Goal: Task Accomplishment & Management: Complete application form

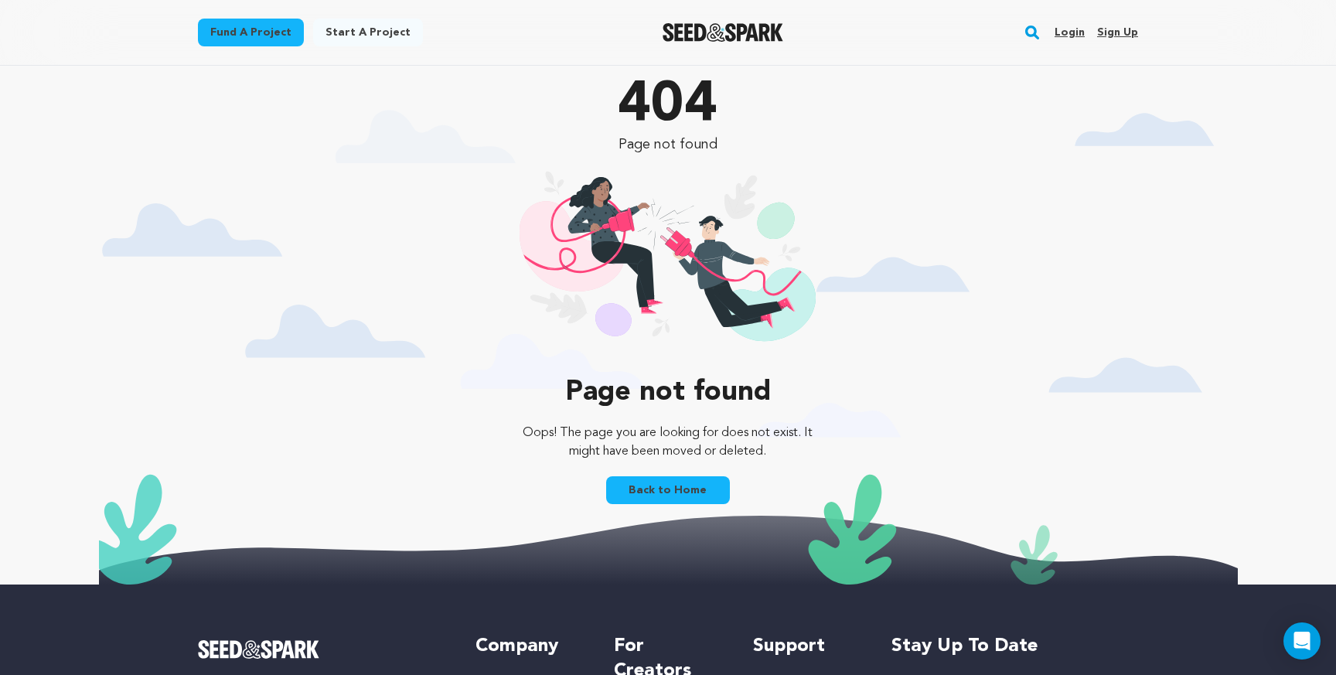
click at [1071, 30] on link "Login" at bounding box center [1070, 32] width 30 height 25
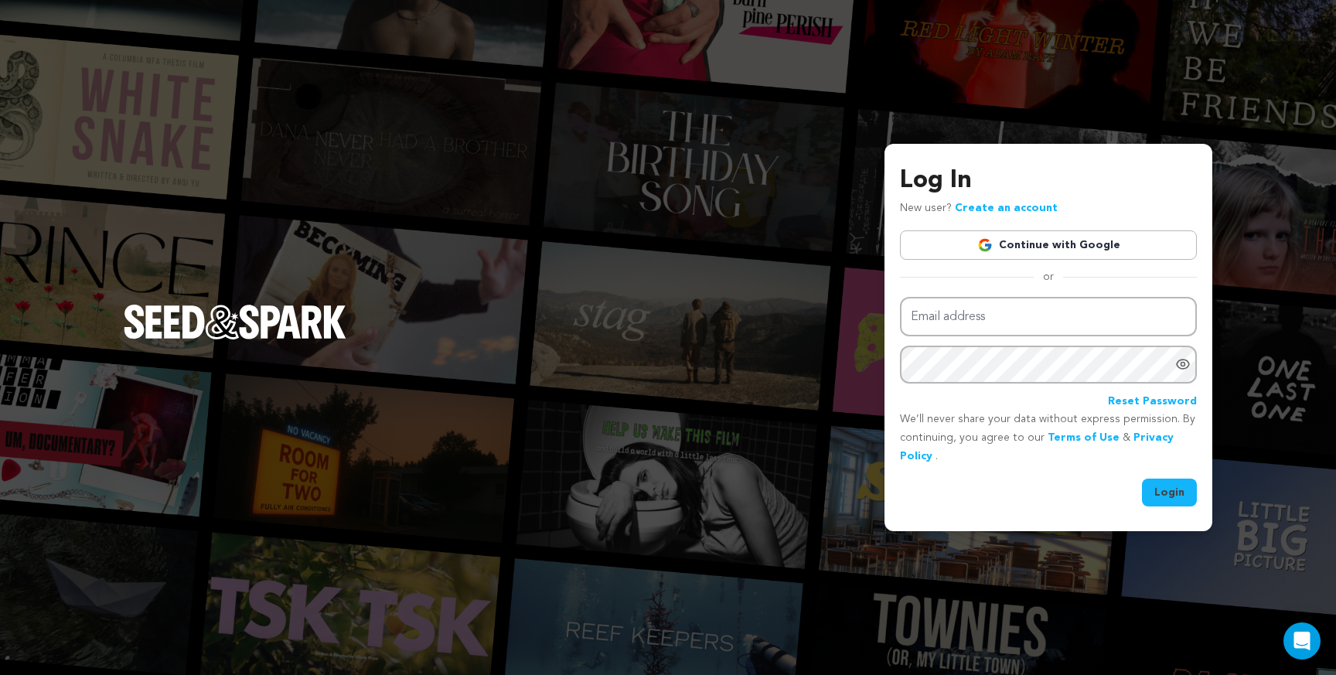
click at [1001, 243] on link "Continue with Google" at bounding box center [1048, 244] width 297 height 29
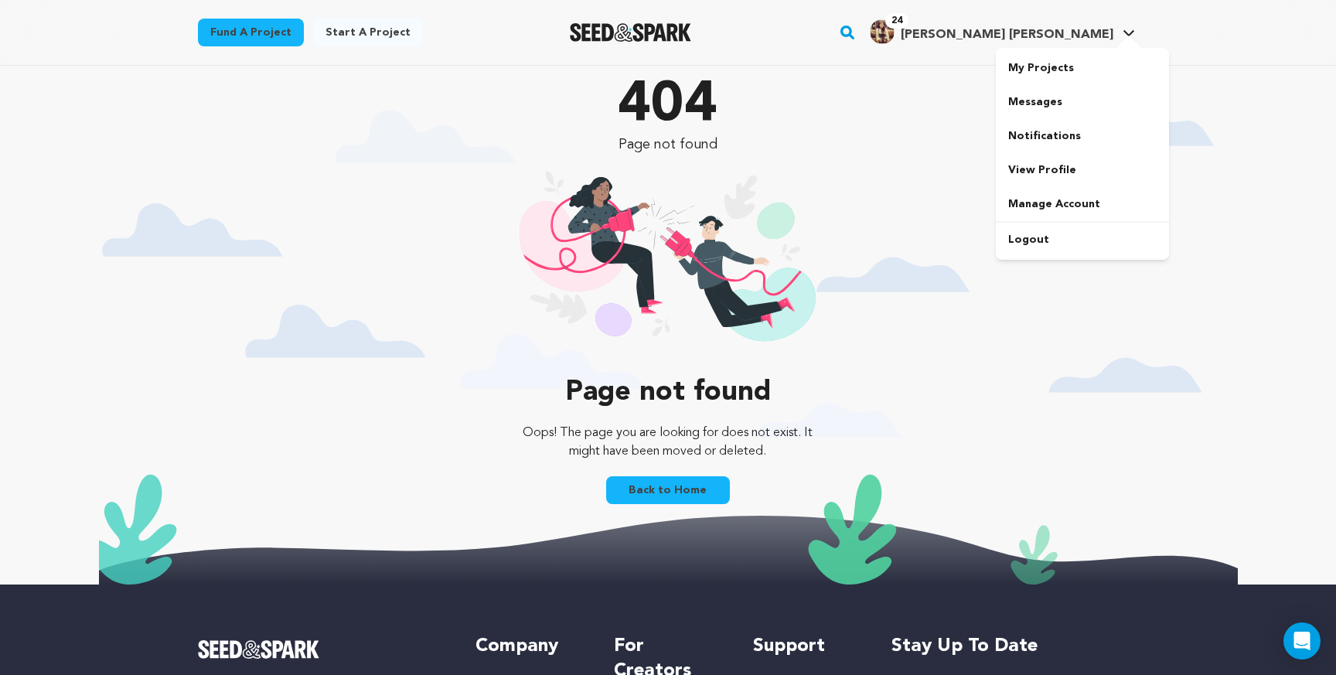
click at [1056, 34] on span "[PERSON_NAME] [PERSON_NAME]" at bounding box center [1007, 35] width 213 height 12
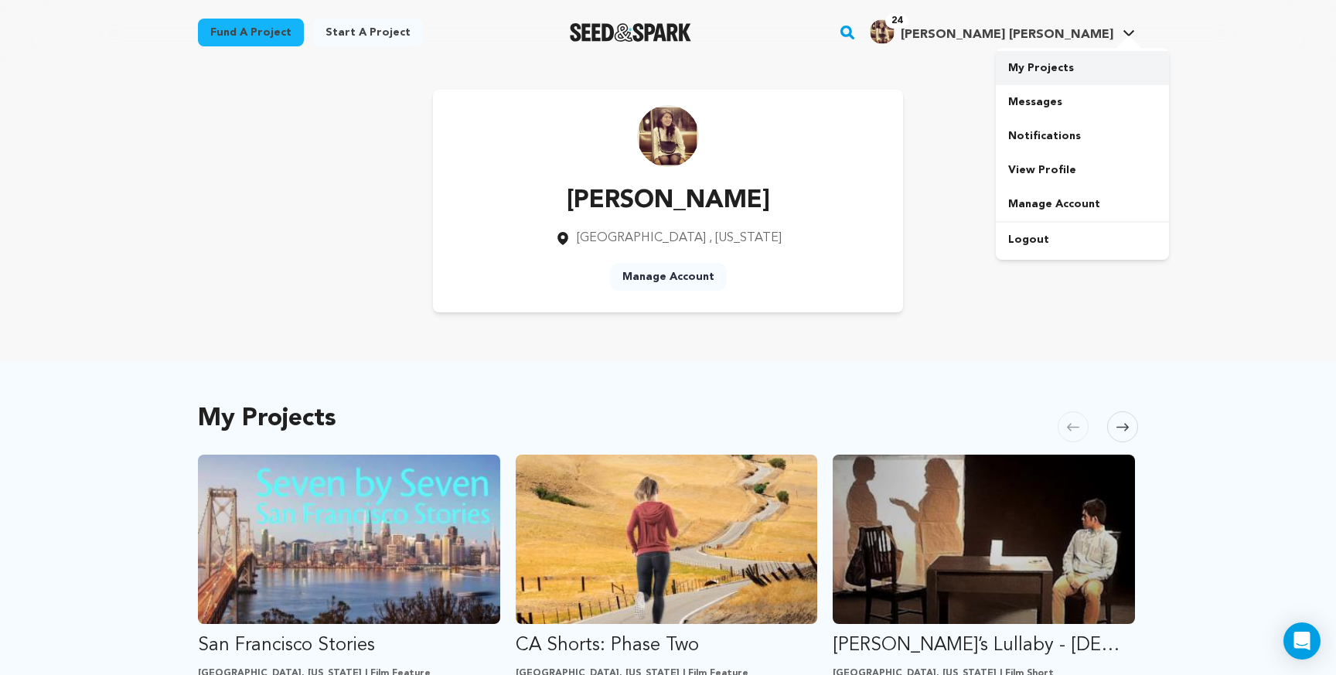
click at [1041, 61] on link "My Projects" at bounding box center [1082, 68] width 173 height 34
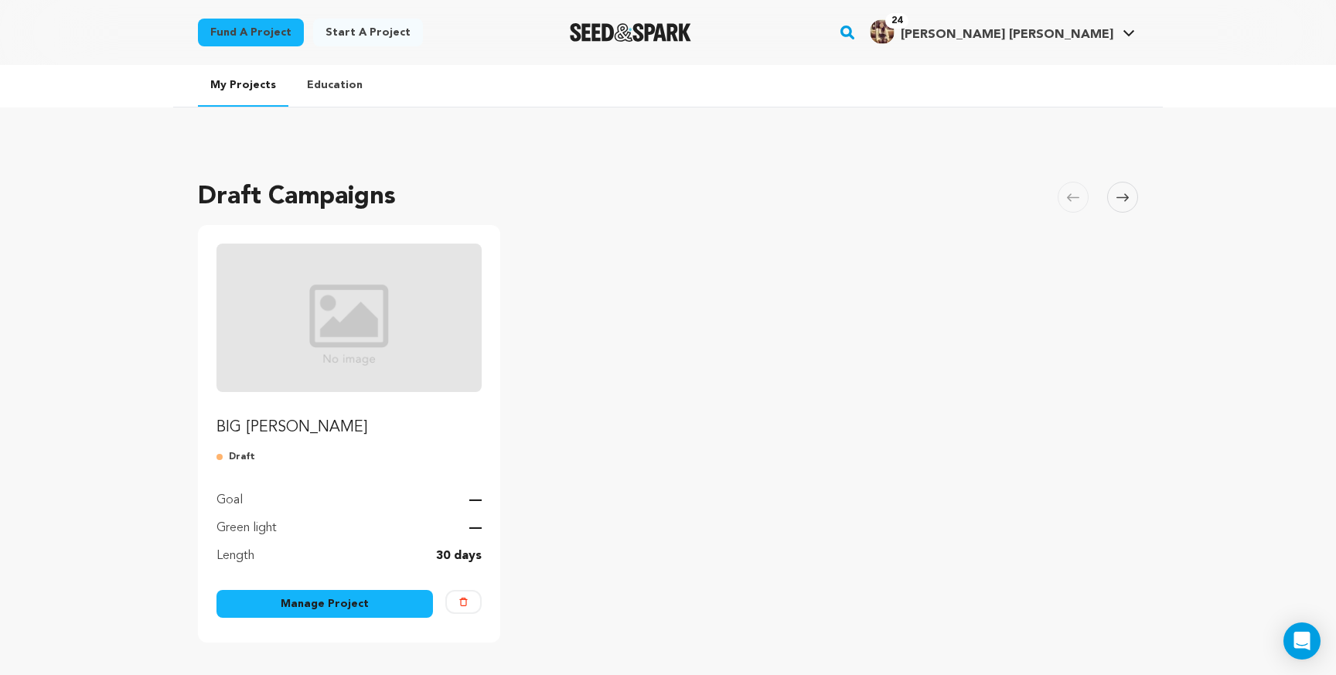
click at [421, 357] on img "Fund BIG RHONDA" at bounding box center [349, 318] width 265 height 148
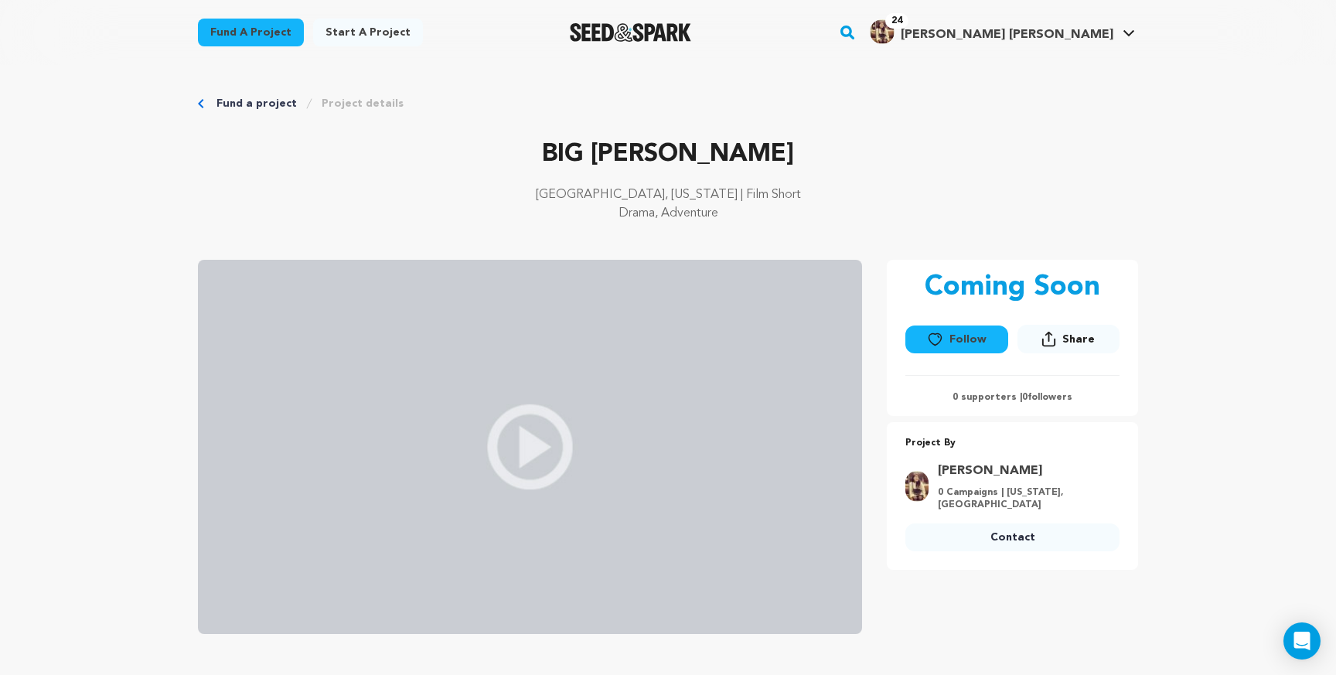
click at [1084, 60] on link "My Projects" at bounding box center [1082, 68] width 173 height 34
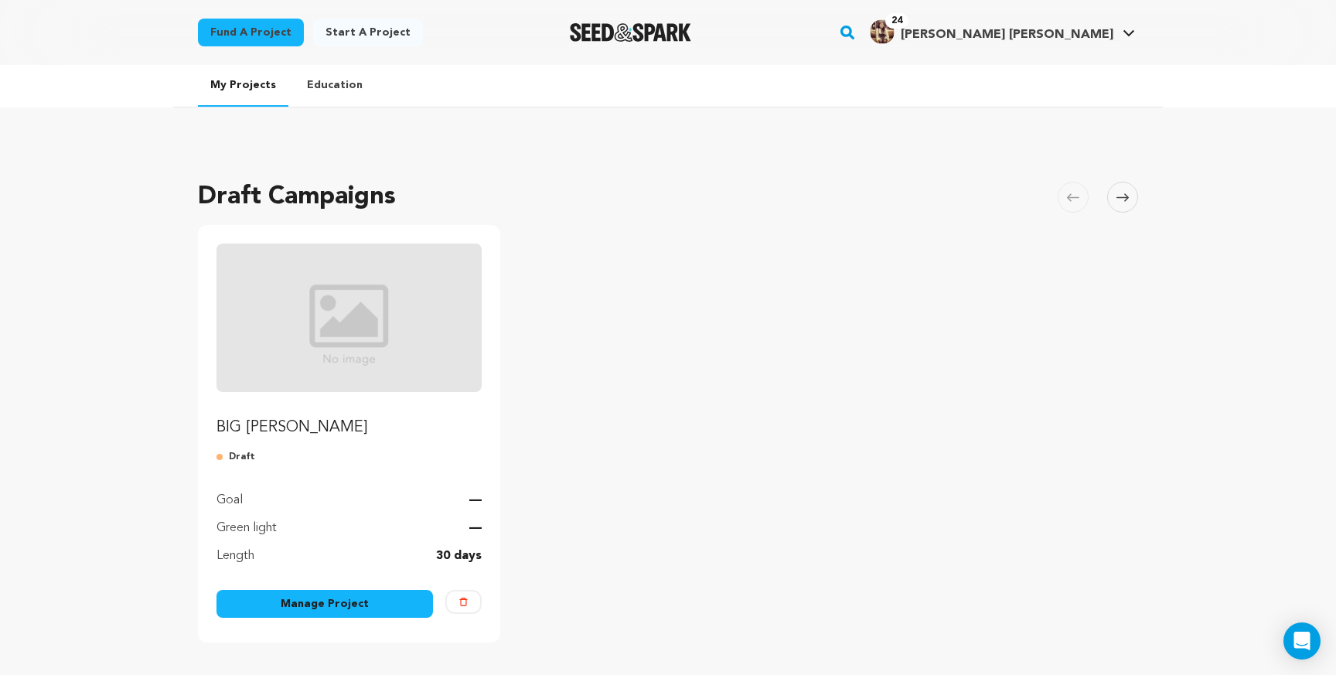
click at [410, 337] on img "Fund BIG RHONDA" at bounding box center [349, 318] width 265 height 148
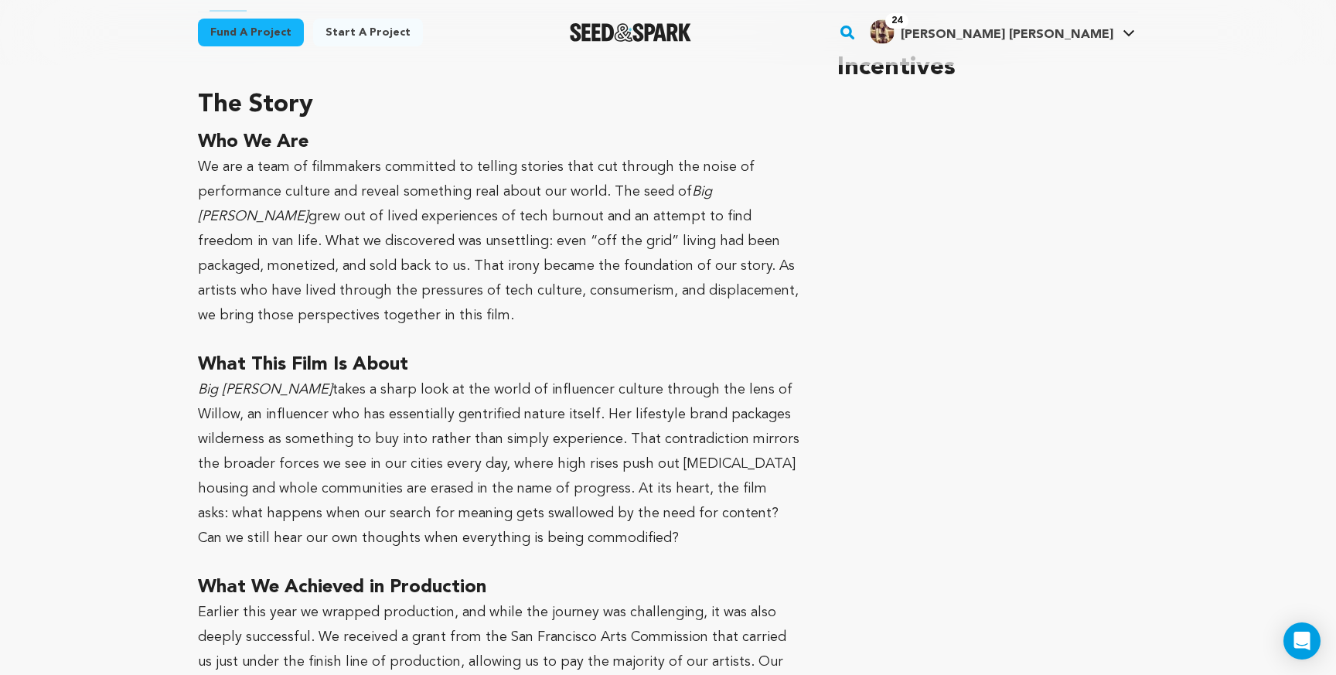
scroll to position [131, 0]
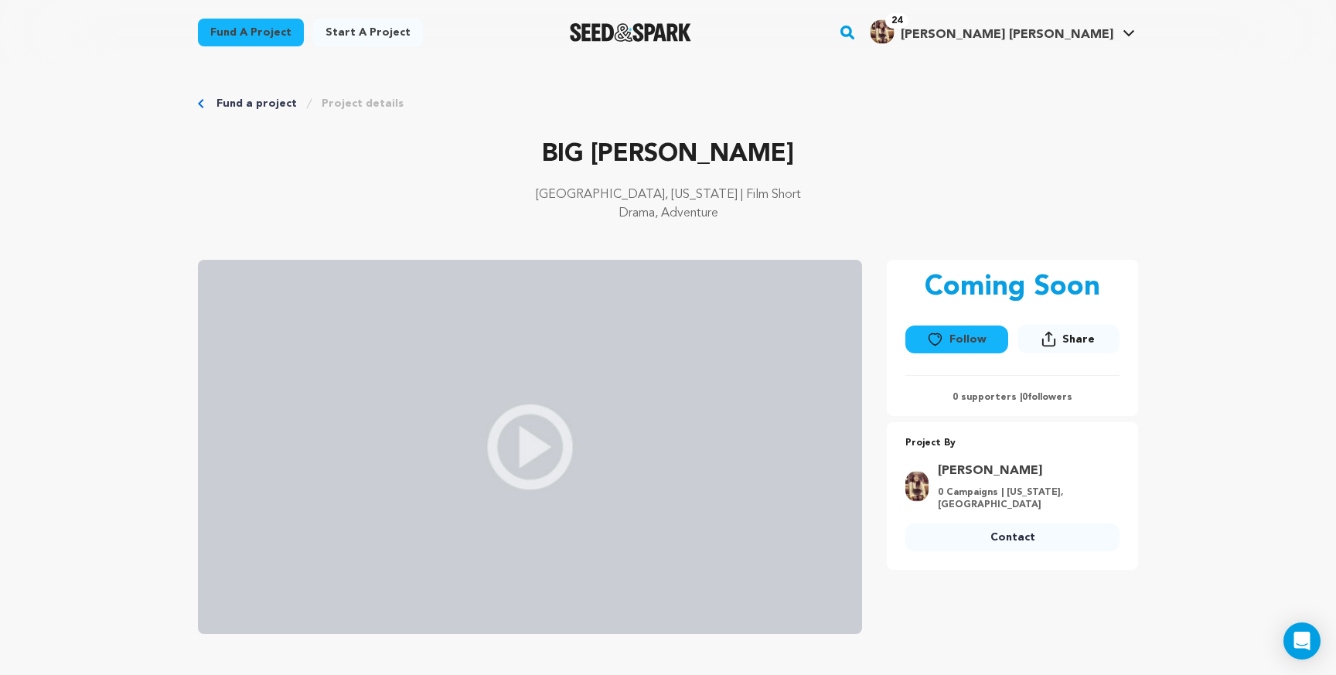
click at [1098, 39] on span "[PERSON_NAME] [PERSON_NAME]" at bounding box center [1007, 35] width 213 height 12
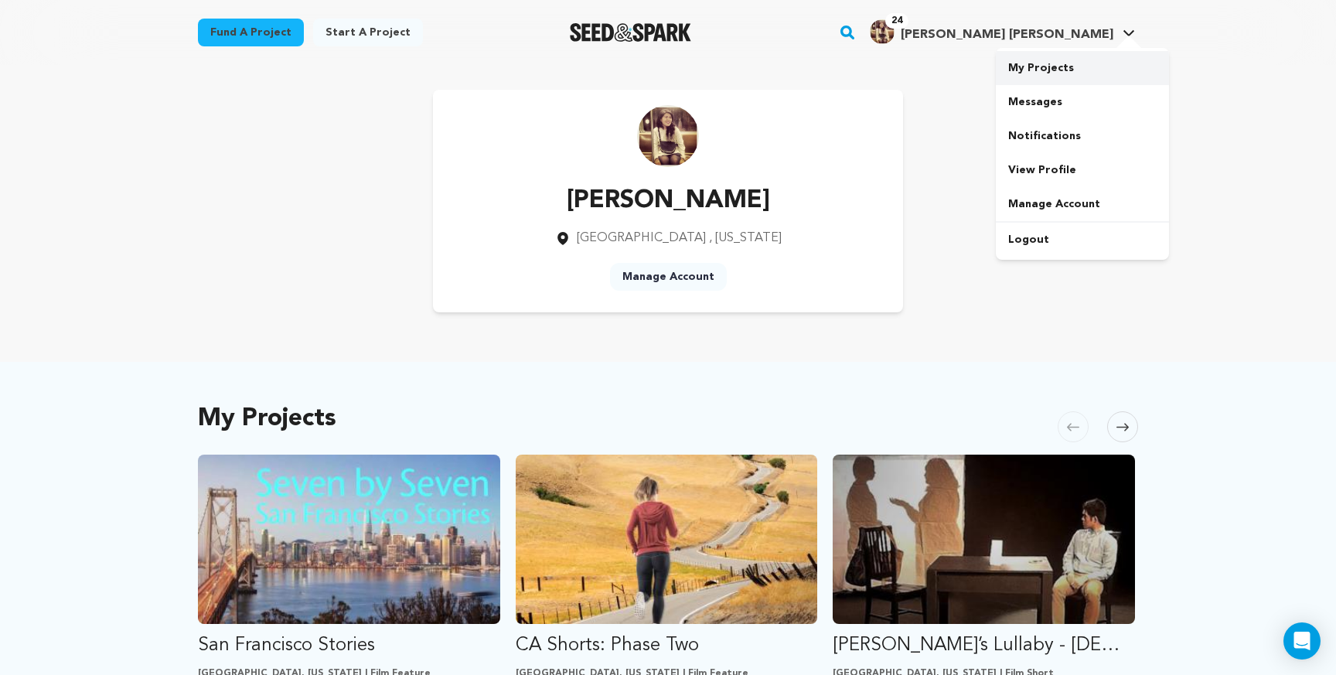
click at [1052, 73] on link "My Projects" at bounding box center [1082, 68] width 173 height 34
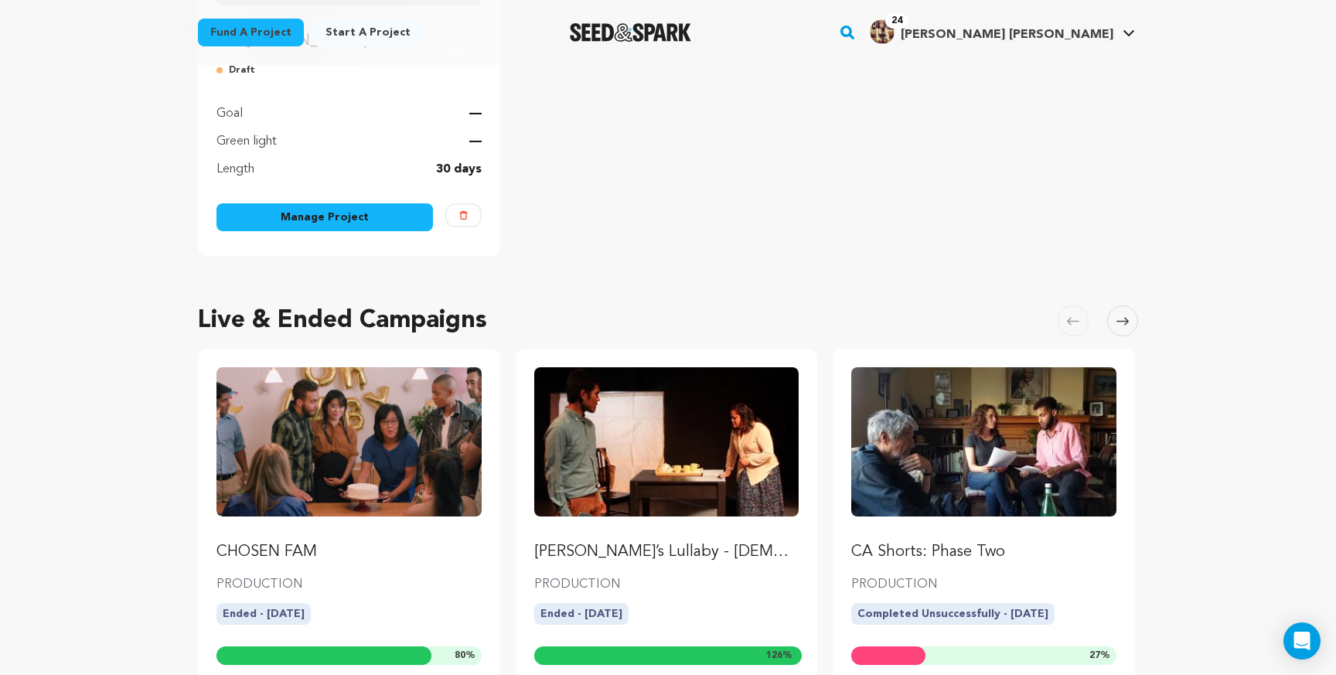
scroll to position [411, 0]
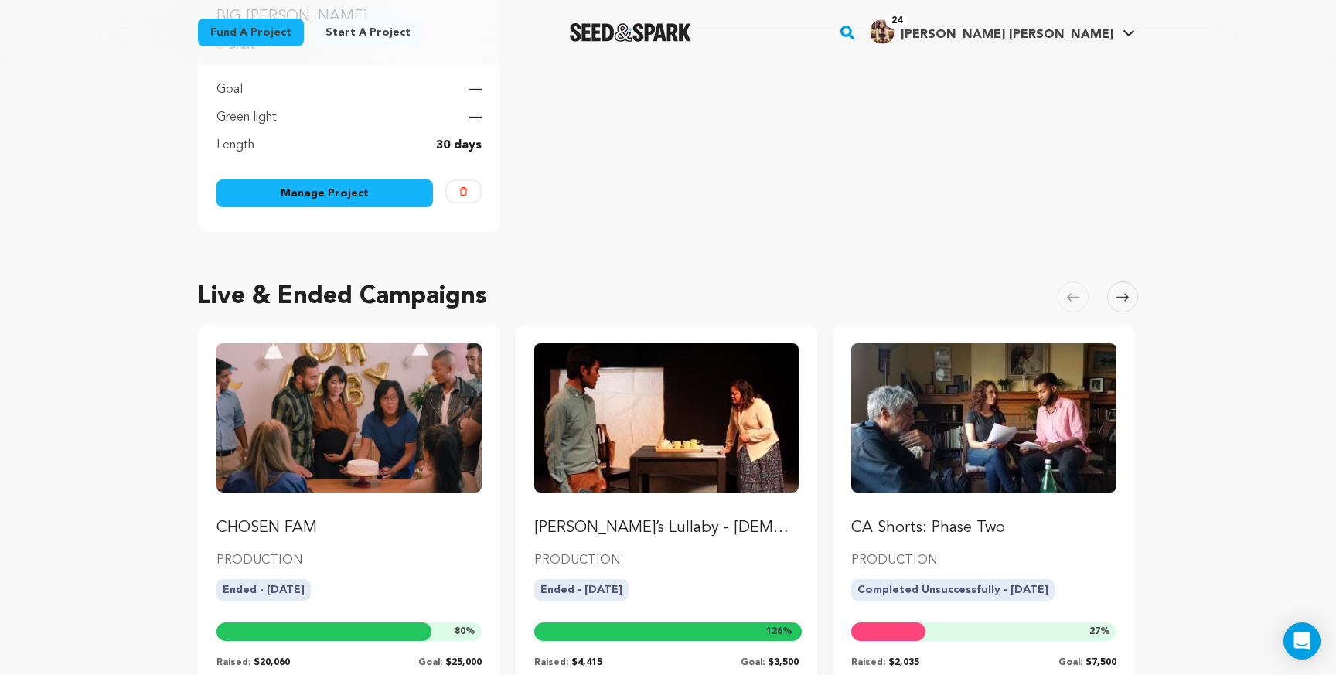
click at [370, 196] on link "Manage Project" at bounding box center [325, 193] width 217 height 28
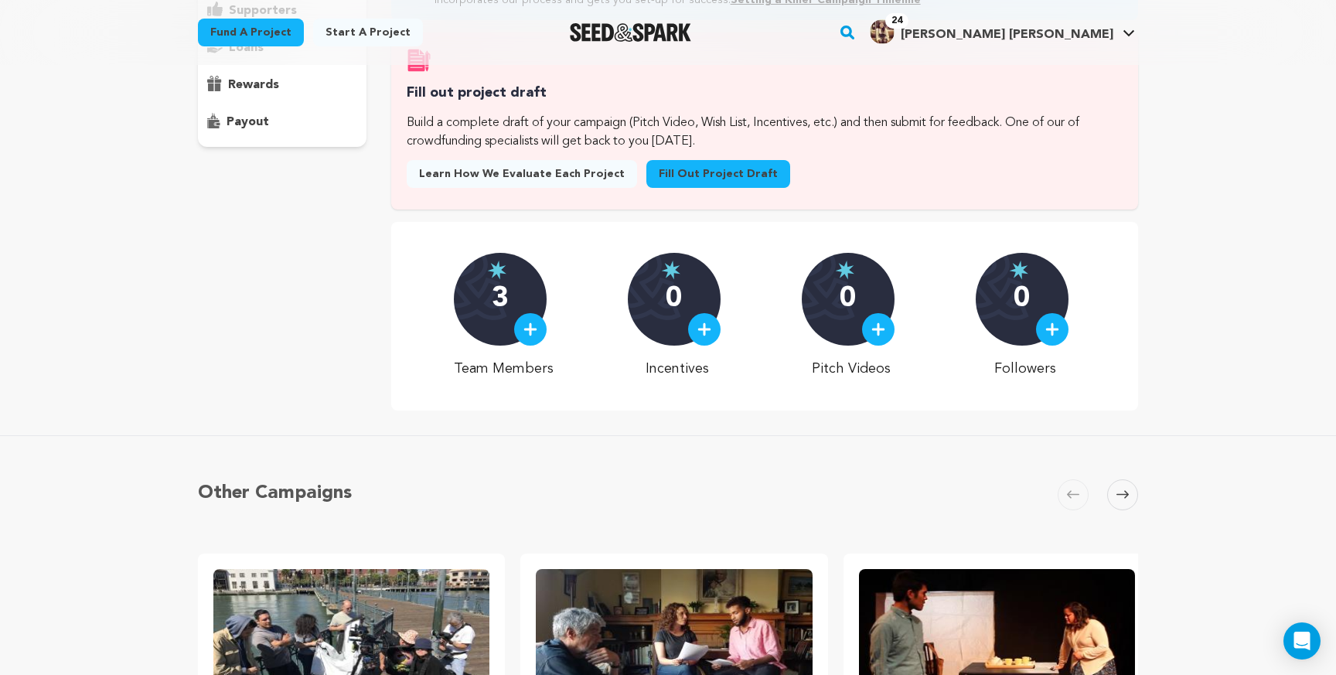
scroll to position [115, 0]
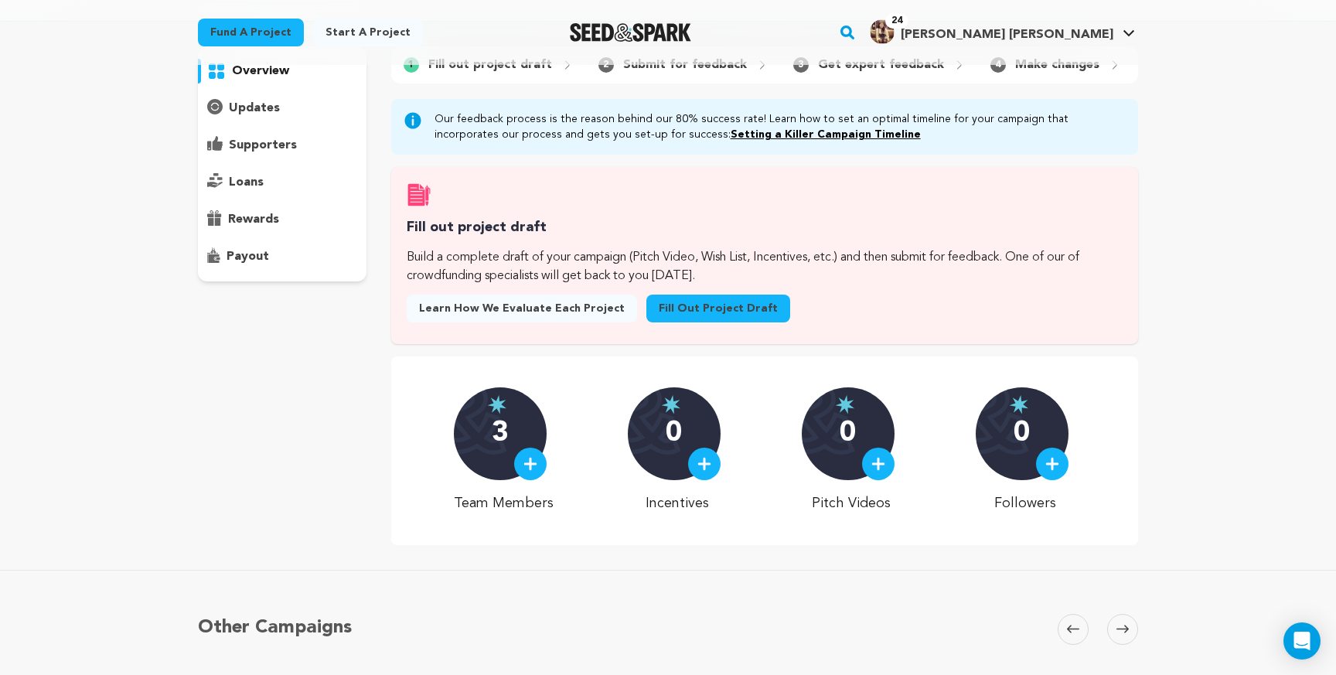
click at [653, 314] on link "Fill out project draft" at bounding box center [719, 309] width 144 height 28
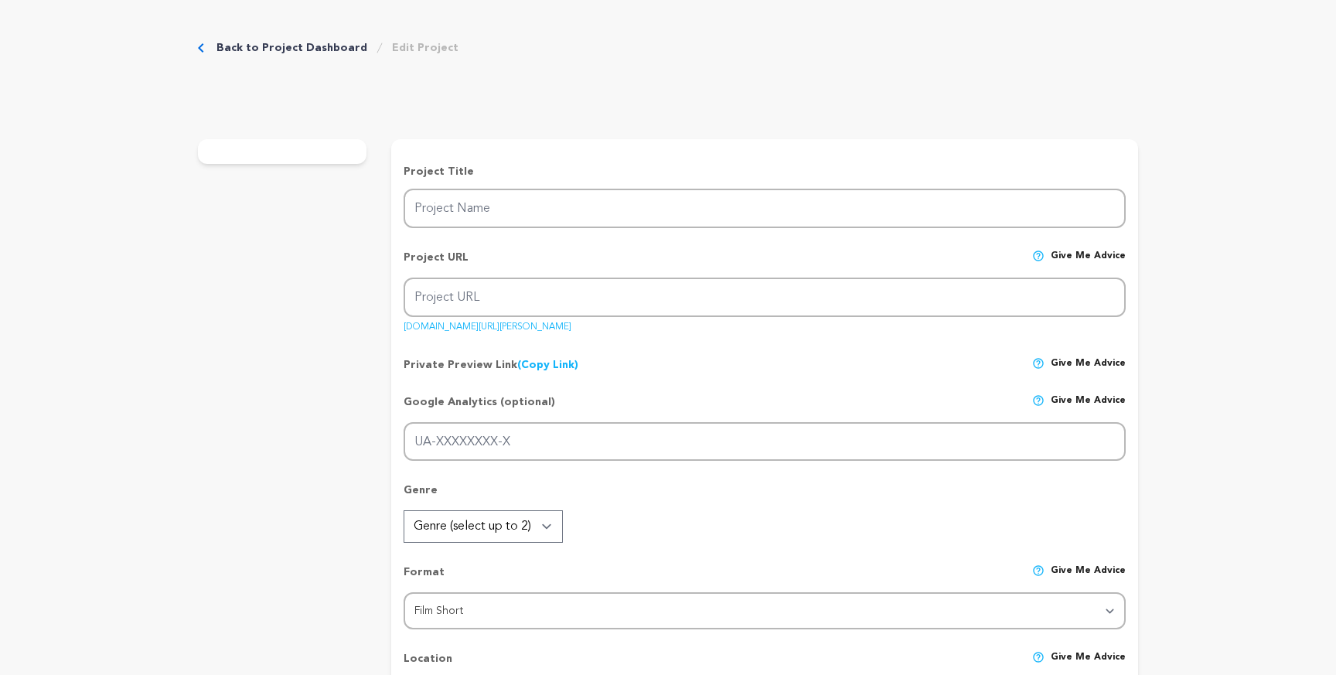
type input "BIG [PERSON_NAME]"
type input "big-[PERSON_NAME]"
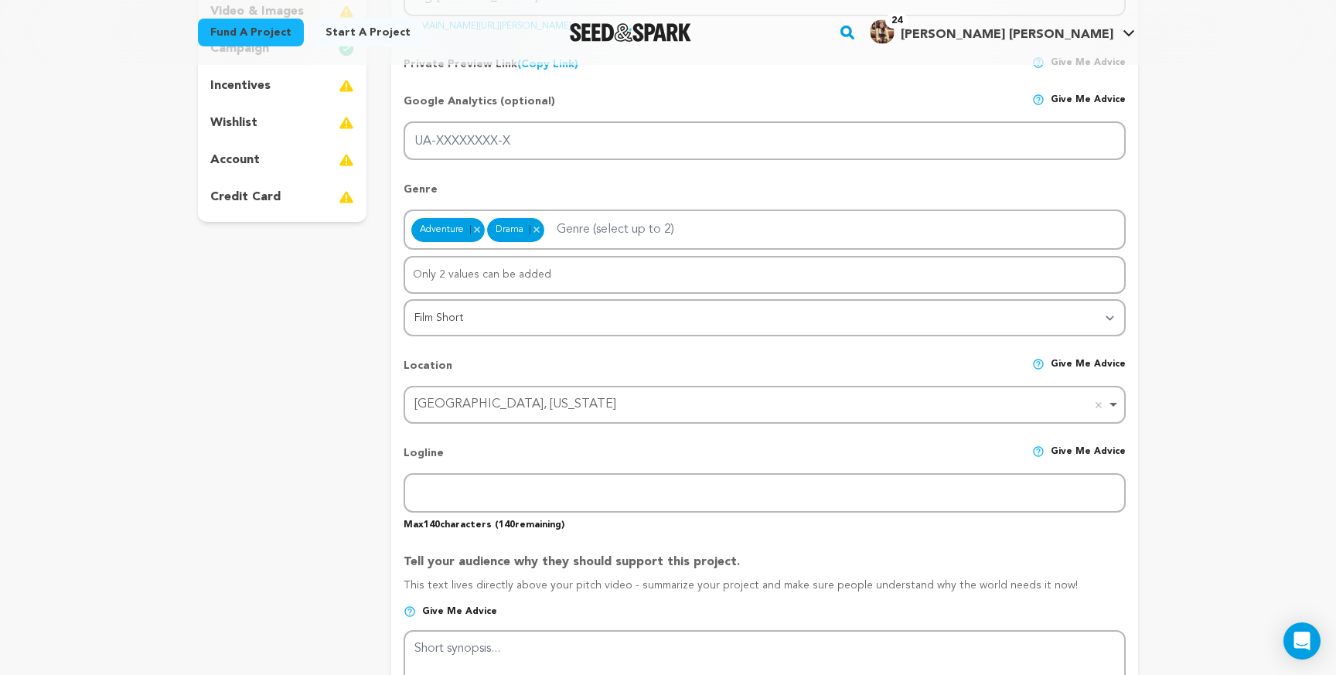
scroll to position [879, 0]
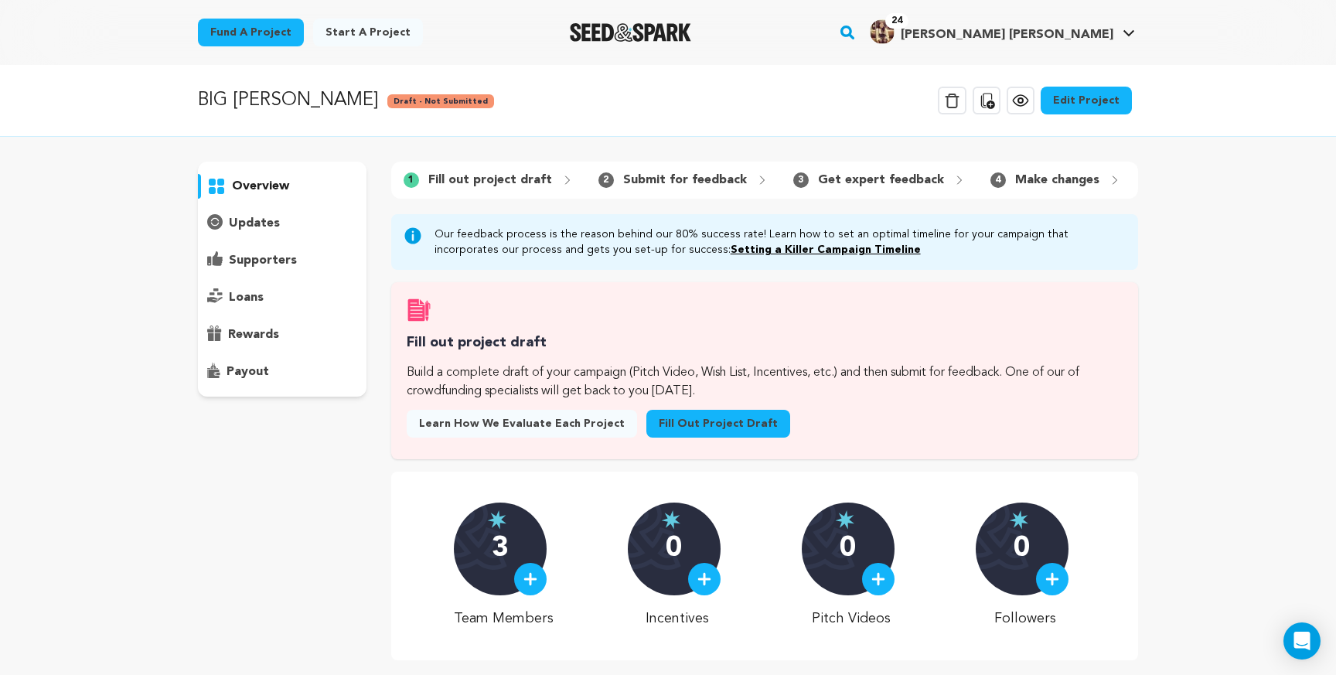
scroll to position [115, 0]
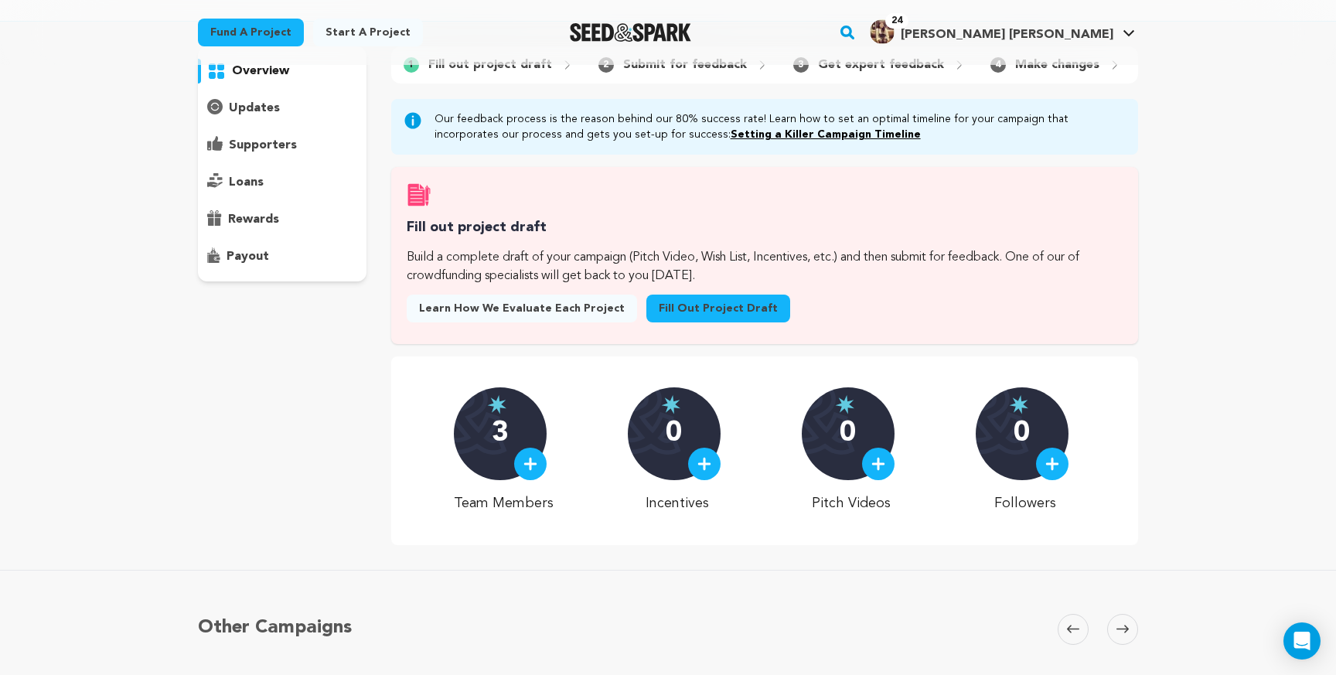
click at [661, 309] on link "Fill out project draft" at bounding box center [719, 309] width 144 height 28
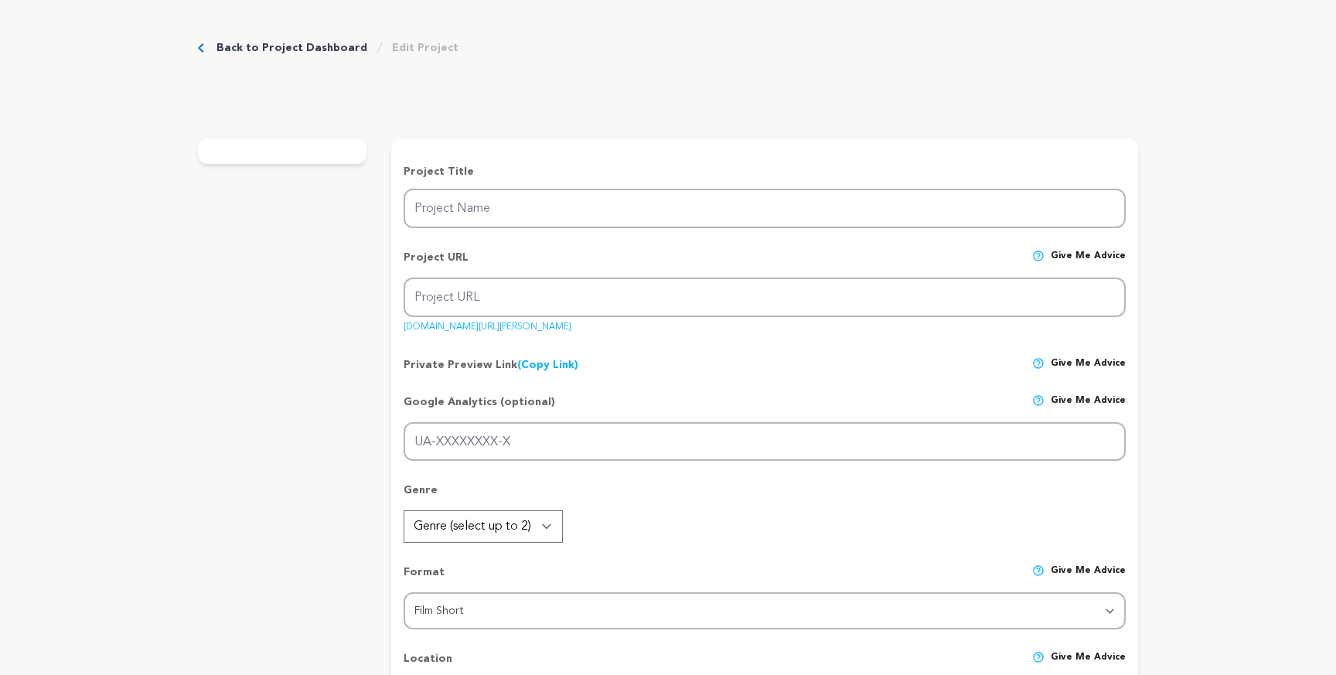
type input "BIG [PERSON_NAME]"
type input "big-[PERSON_NAME]"
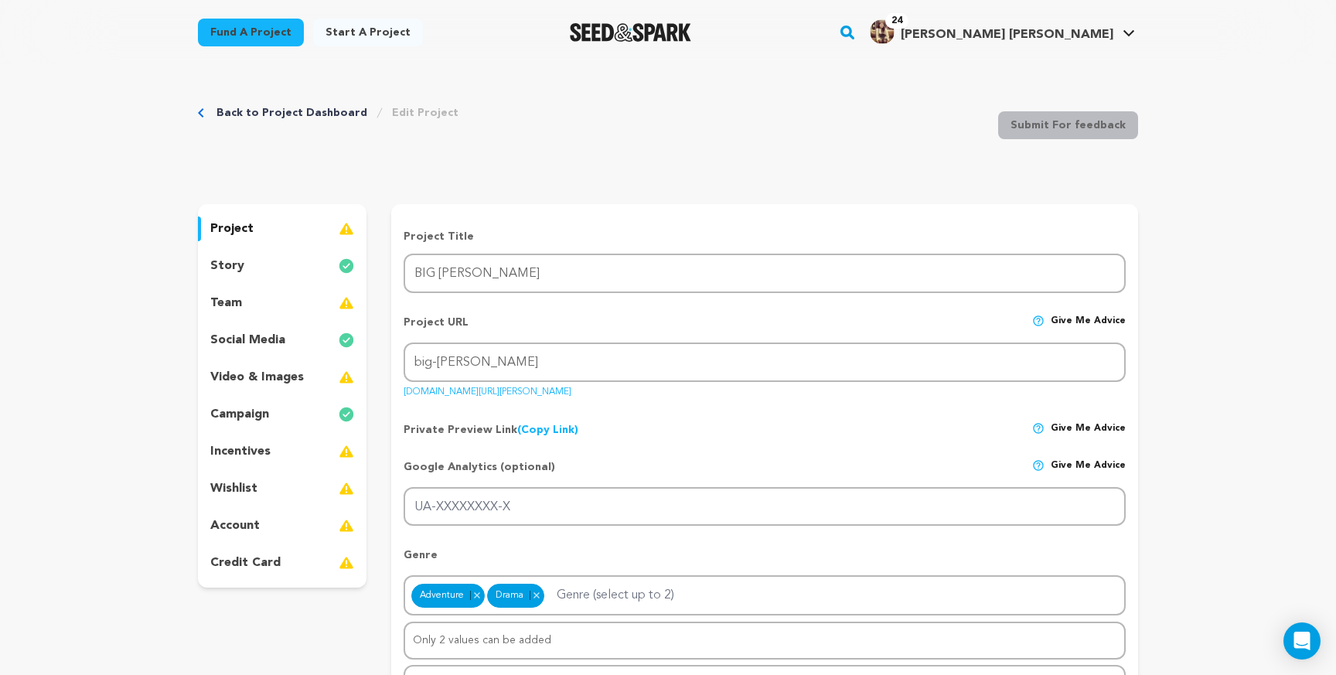
click at [262, 302] on div "team" at bounding box center [282, 303] width 169 height 25
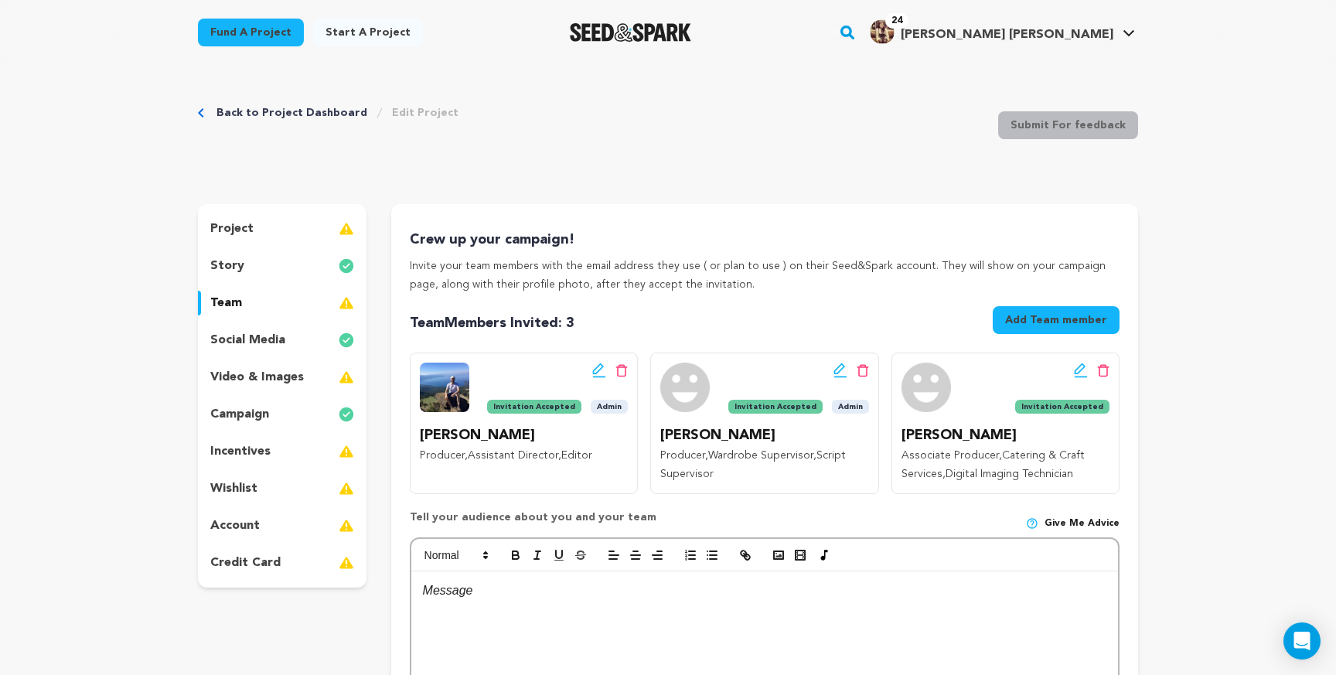
click at [1077, 372] on icon at bounding box center [1081, 370] width 14 height 15
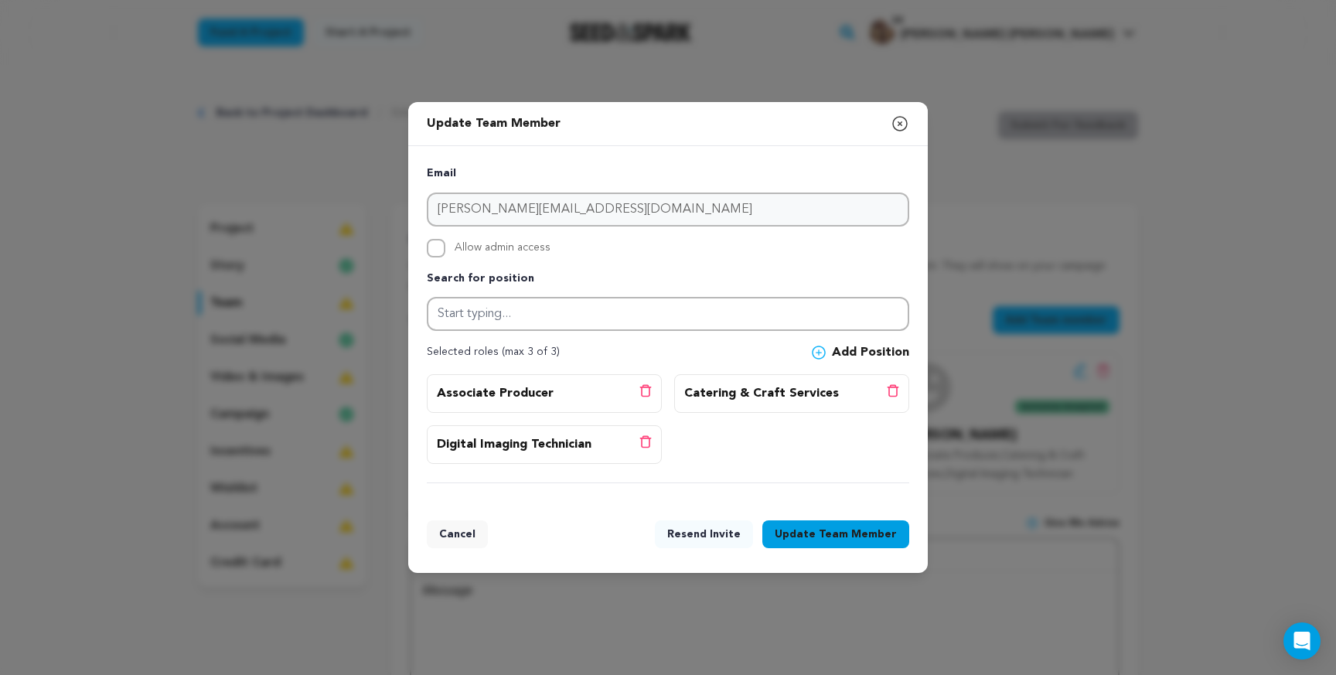
click at [490, 252] on span "Allow admin access" at bounding box center [503, 248] width 96 height 19
click at [445, 252] on input "Allow admin access" at bounding box center [436, 248] width 19 height 19
checkbox input "true"
click at [858, 534] on span "Team Member" at bounding box center [858, 534] width 78 height 15
